Goal: Transaction & Acquisition: Purchase product/service

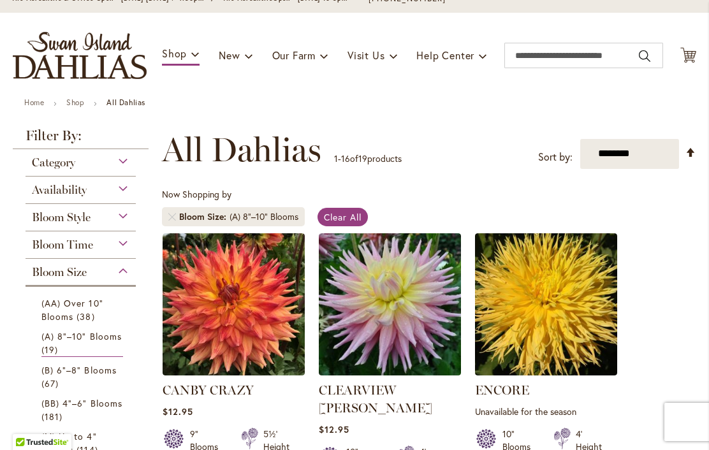
scroll to position [119, 0]
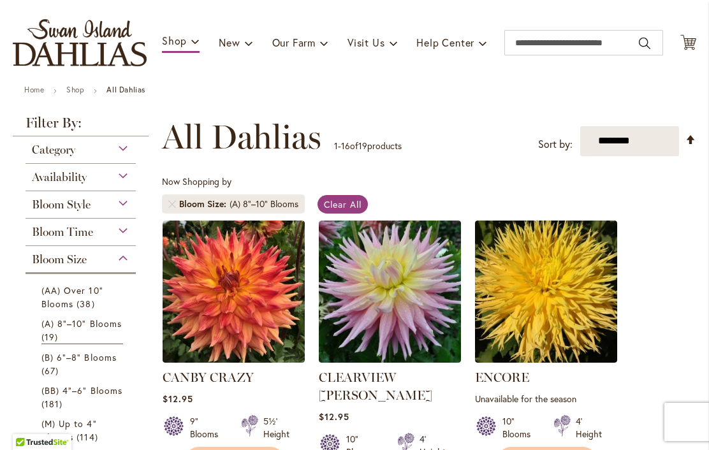
click at [40, 178] on span "Availability" at bounding box center [59, 177] width 55 height 14
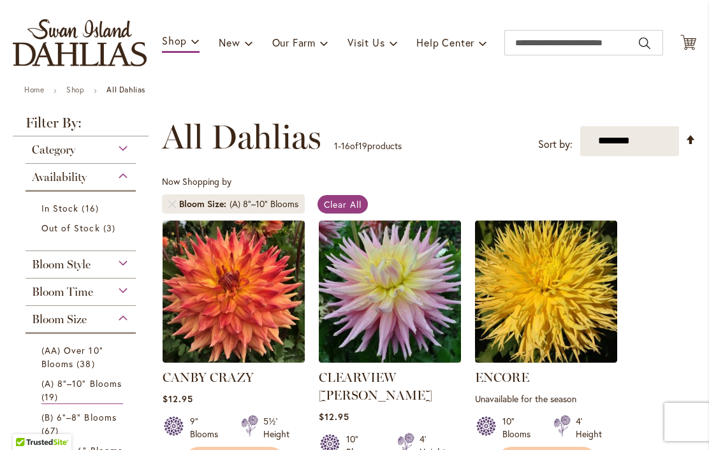
click at [52, 207] on span "In Stock" at bounding box center [59, 208] width 37 height 12
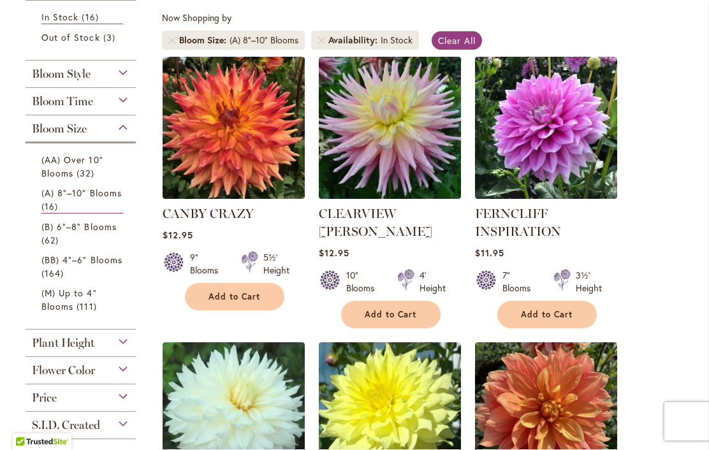
scroll to position [320, 0]
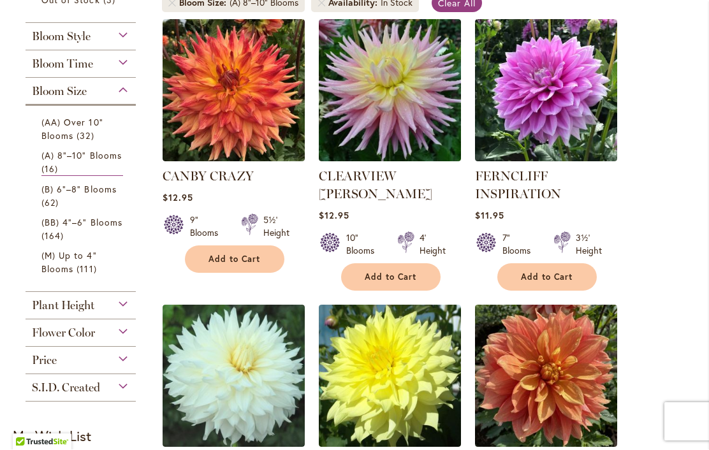
click at [65, 205] on link "(B) 6"–8" Blooms 62 items" at bounding box center [82, 196] width 82 height 27
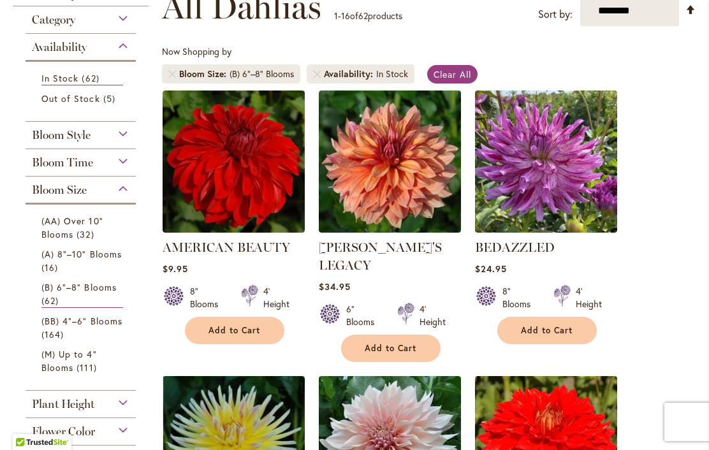
scroll to position [222, 0]
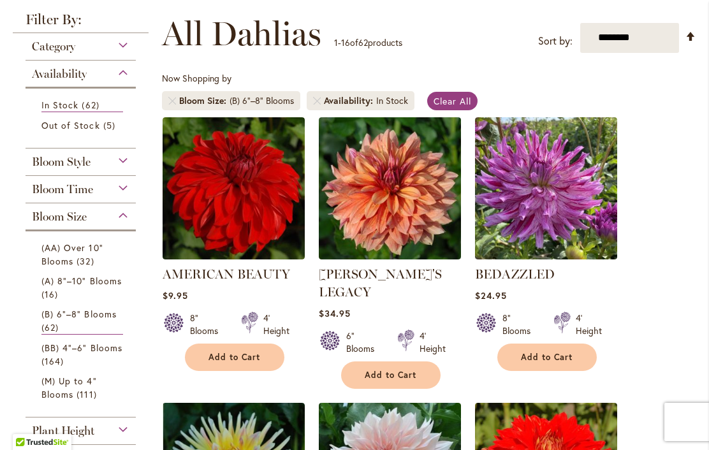
click at [119, 74] on div "Availability" at bounding box center [80, 71] width 110 height 20
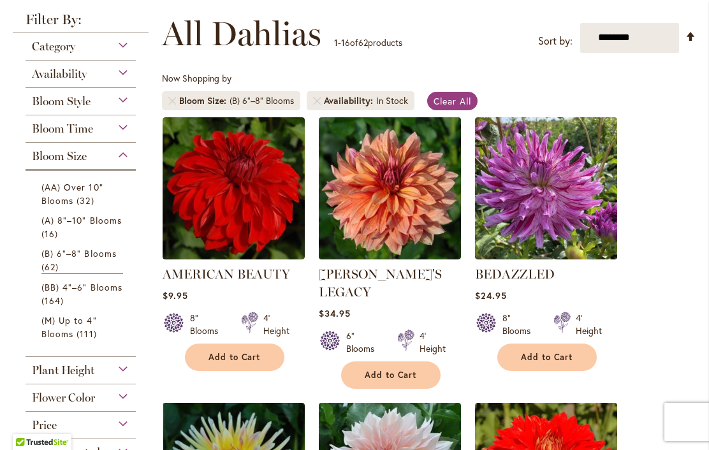
click at [124, 163] on div "Bloom Size" at bounding box center [80, 153] width 110 height 20
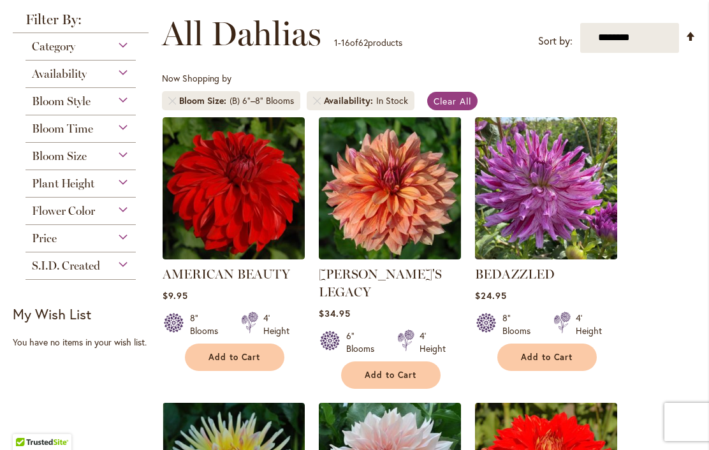
click at [37, 48] on span "Category" at bounding box center [53, 47] width 43 height 14
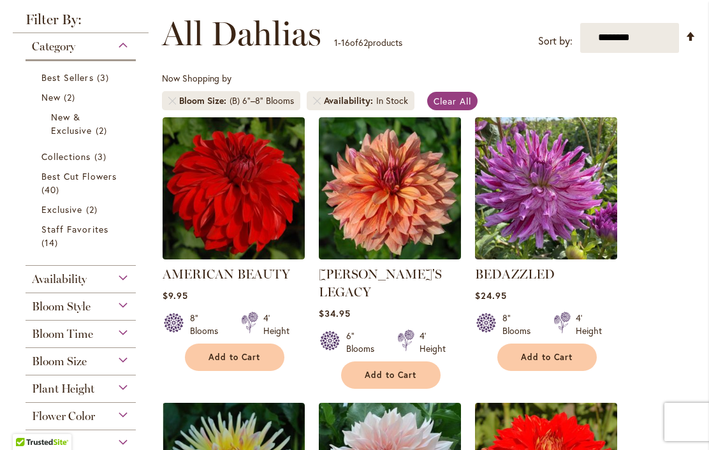
click at [55, 185] on span "40 items" at bounding box center [51, 189] width 21 height 13
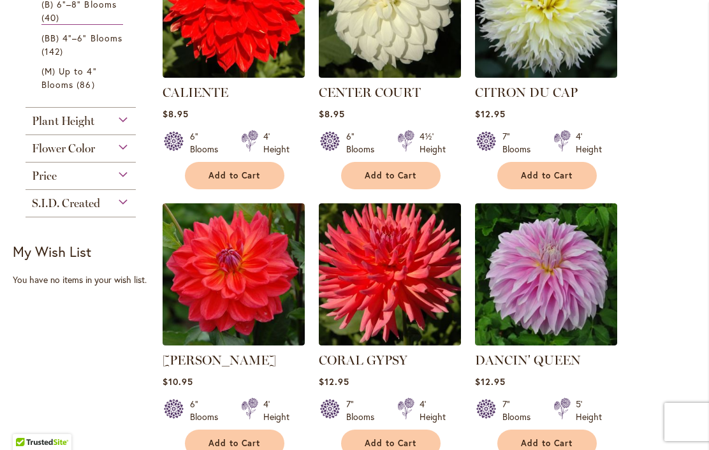
scroll to position [672, 0]
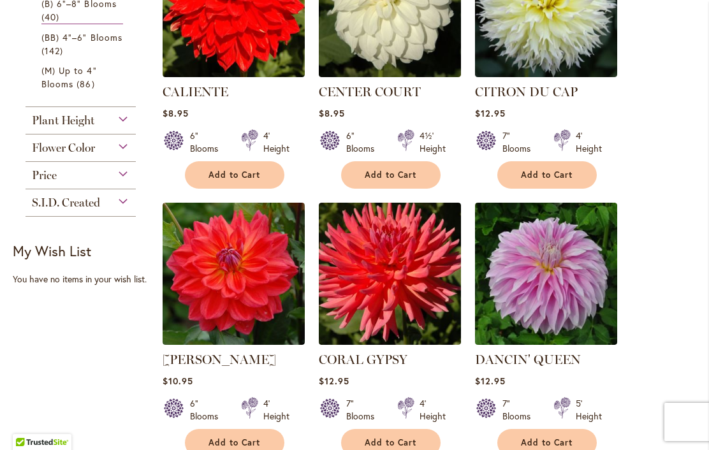
click at [113, 151] on div "Flower Color" at bounding box center [80, 144] width 110 height 20
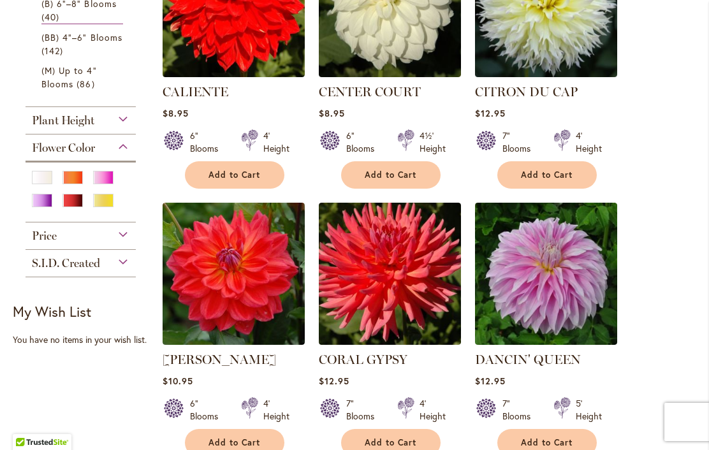
click at [112, 182] on div "Pink" at bounding box center [103, 177] width 20 height 13
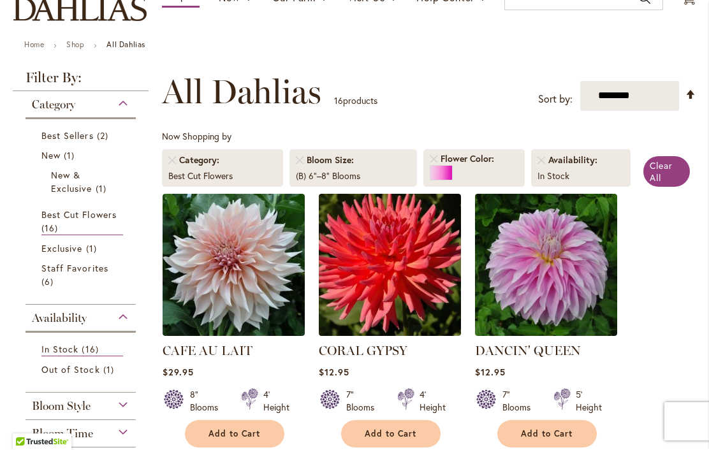
scroll to position [-75, 0]
